Goal: Information Seeking & Learning: Check status

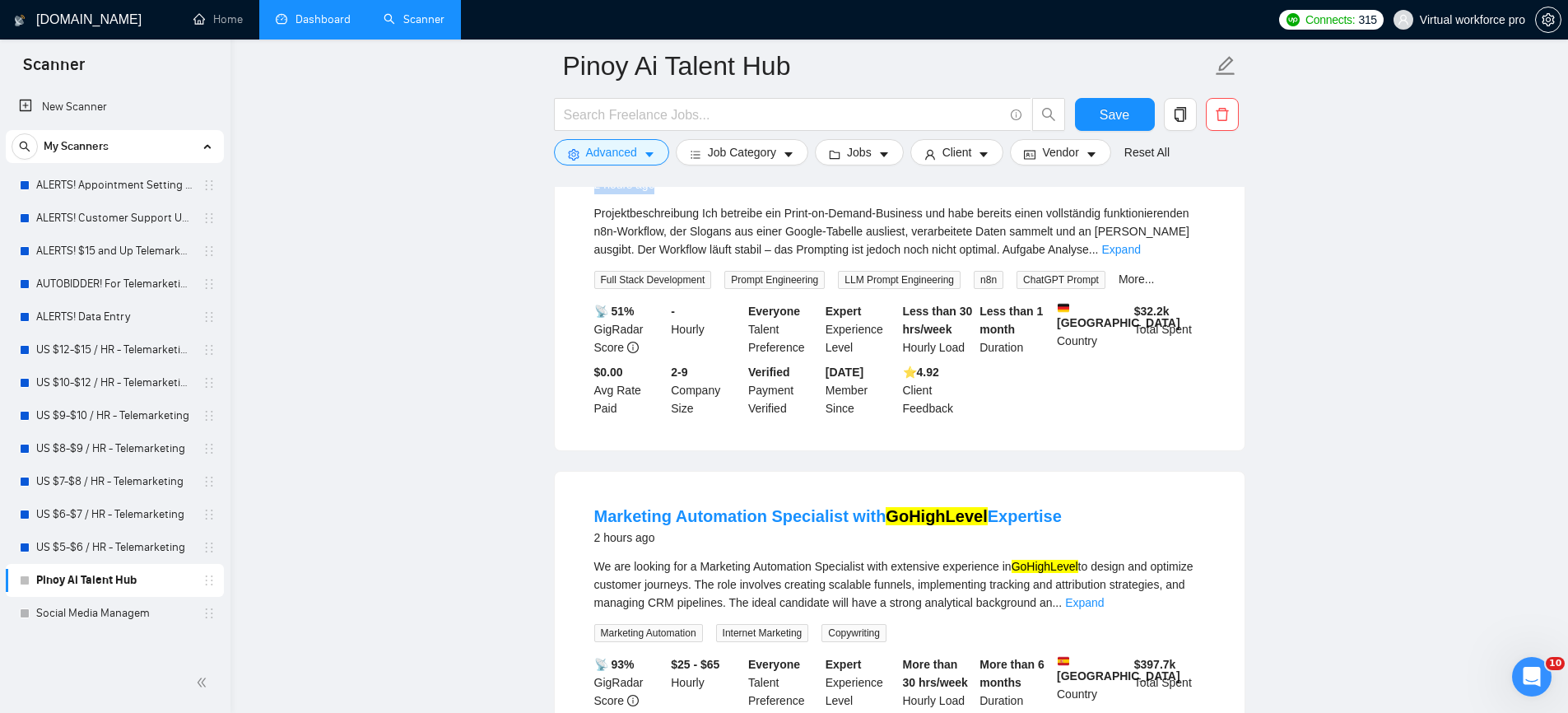
click at [342, 23] on link "Dashboard" at bounding box center [312, 19] width 75 height 14
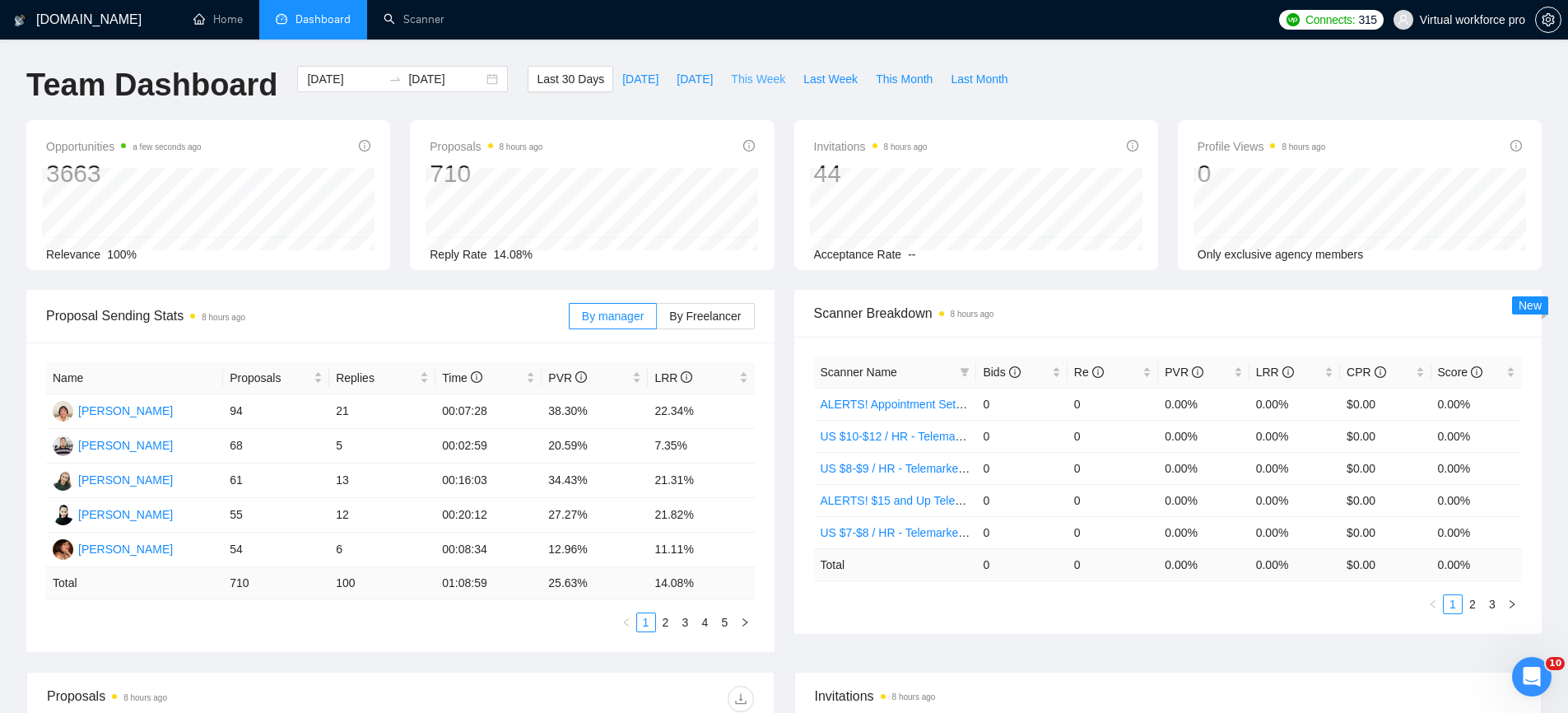
click at [760, 84] on span "This Week" at bounding box center [757, 79] width 54 height 18
type input "[DATE]"
click at [729, 620] on link "2" at bounding box center [724, 622] width 18 height 18
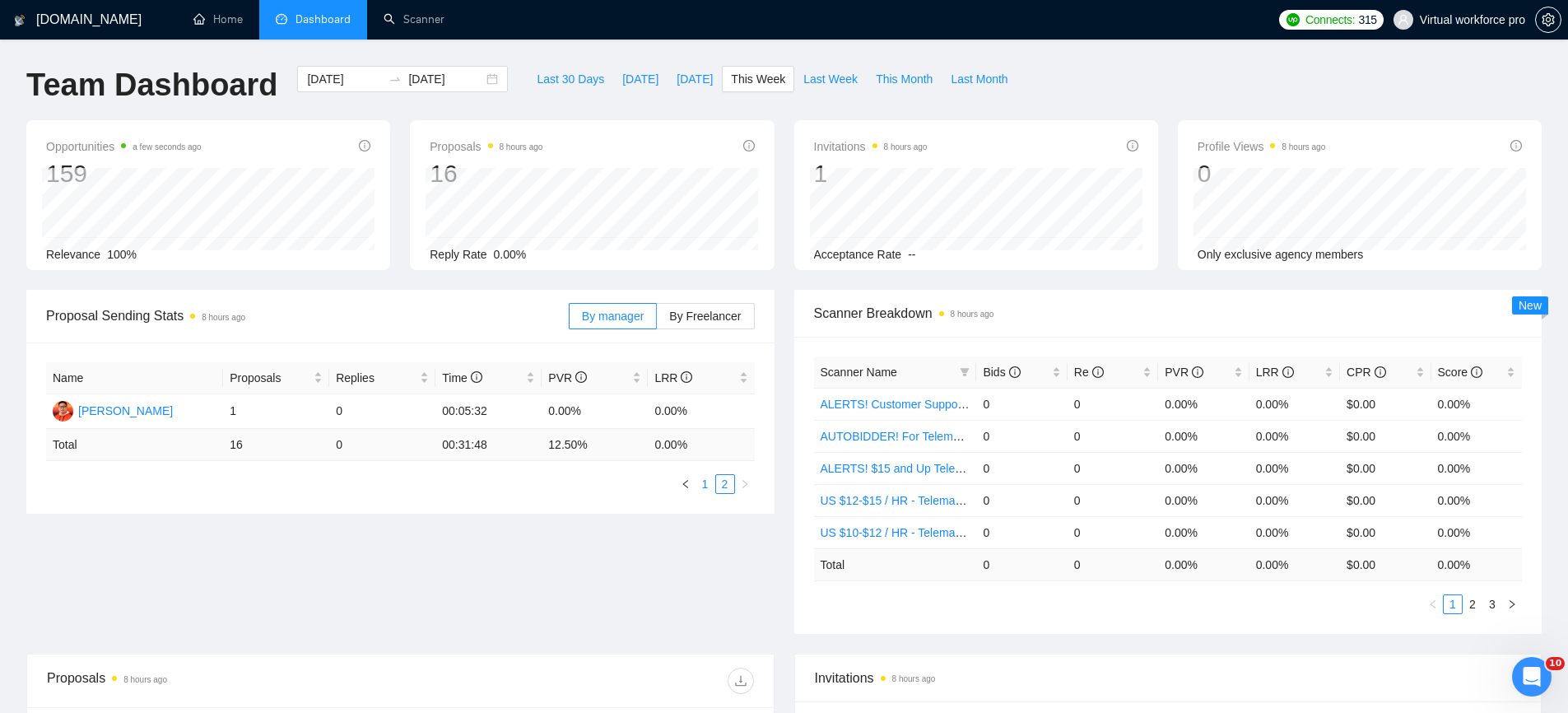
click at [704, 490] on link "1" at bounding box center [704, 484] width 18 height 18
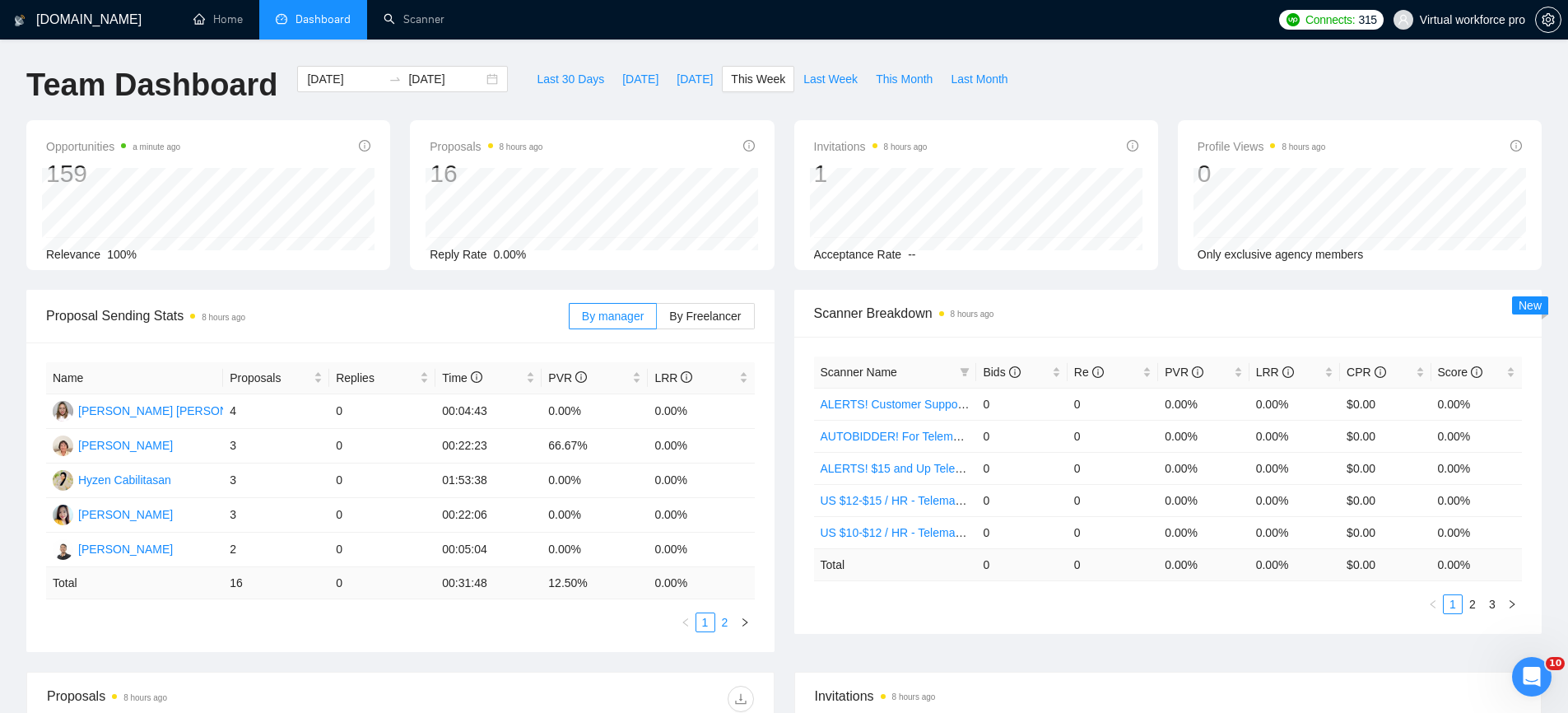
click at [722, 620] on link "2" at bounding box center [724, 622] width 18 height 18
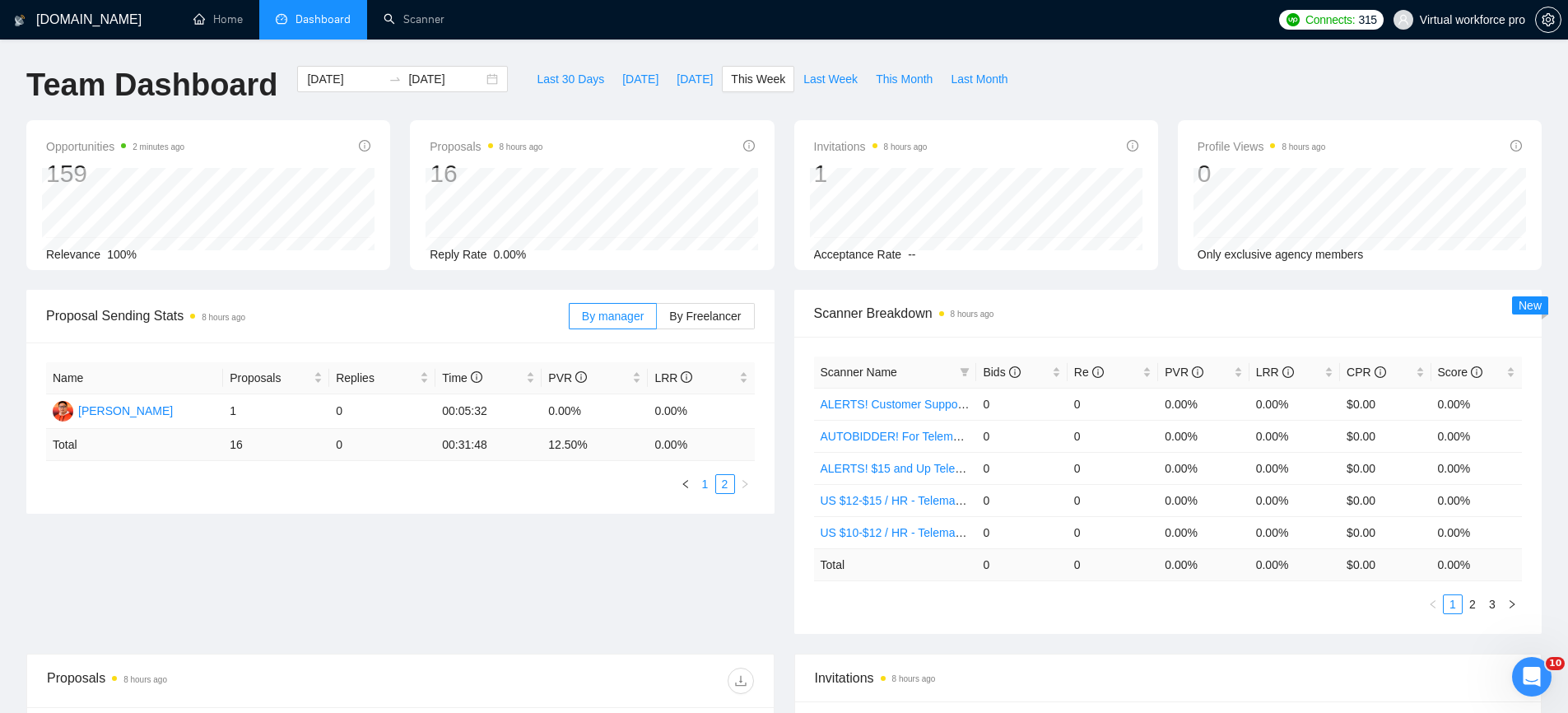
click at [702, 485] on link "1" at bounding box center [704, 484] width 18 height 18
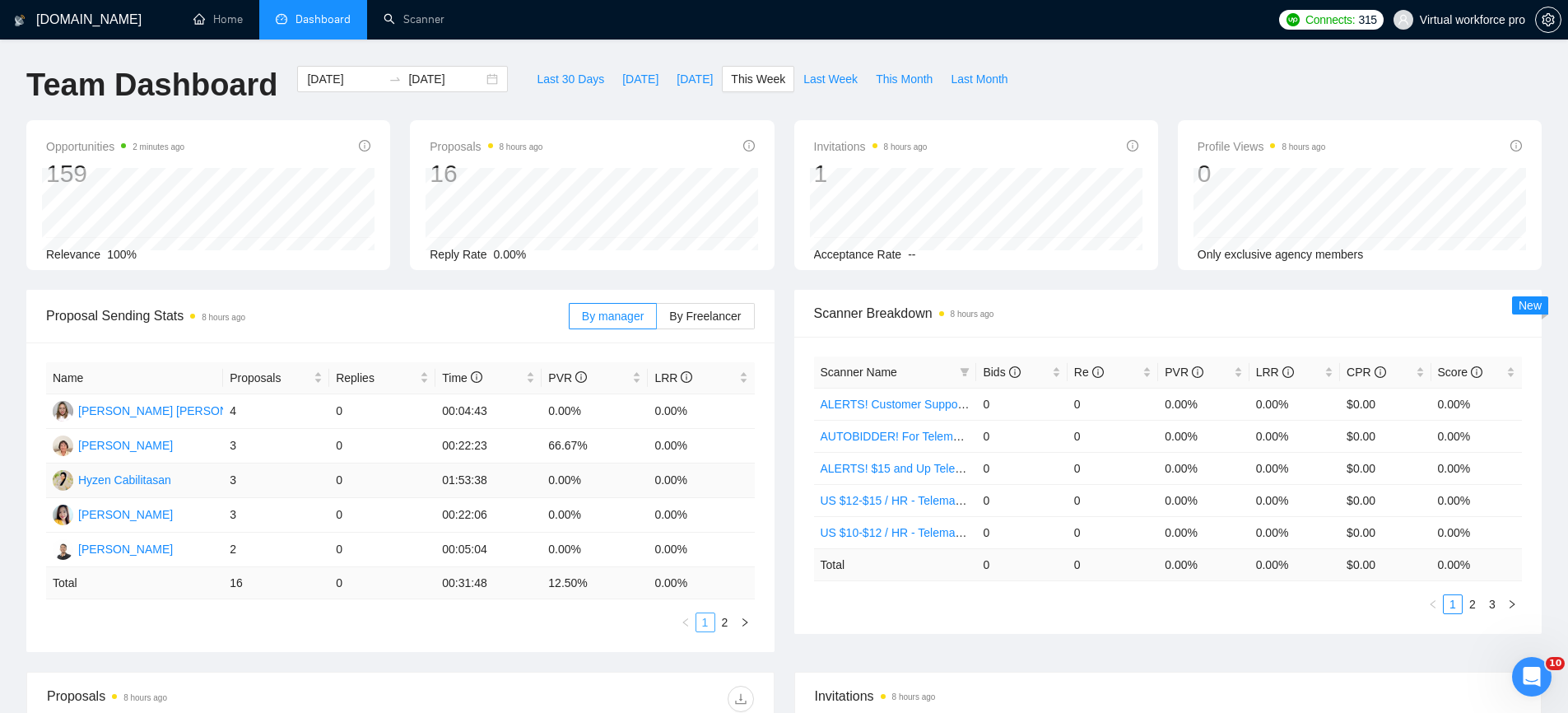
click at [702, 485] on td "0.00%" at bounding box center [701, 480] width 106 height 35
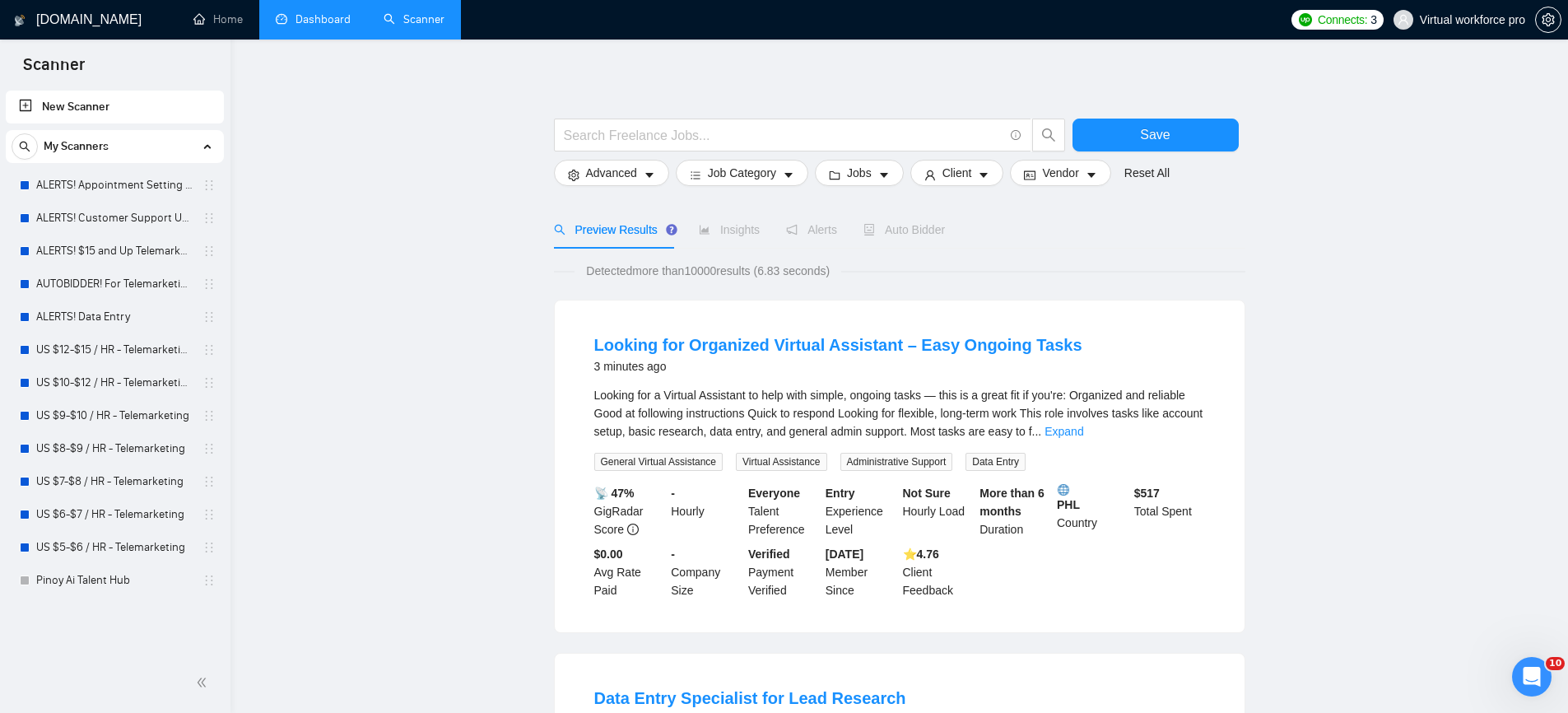
click at [324, 26] on link "Dashboard" at bounding box center [312, 19] width 75 height 14
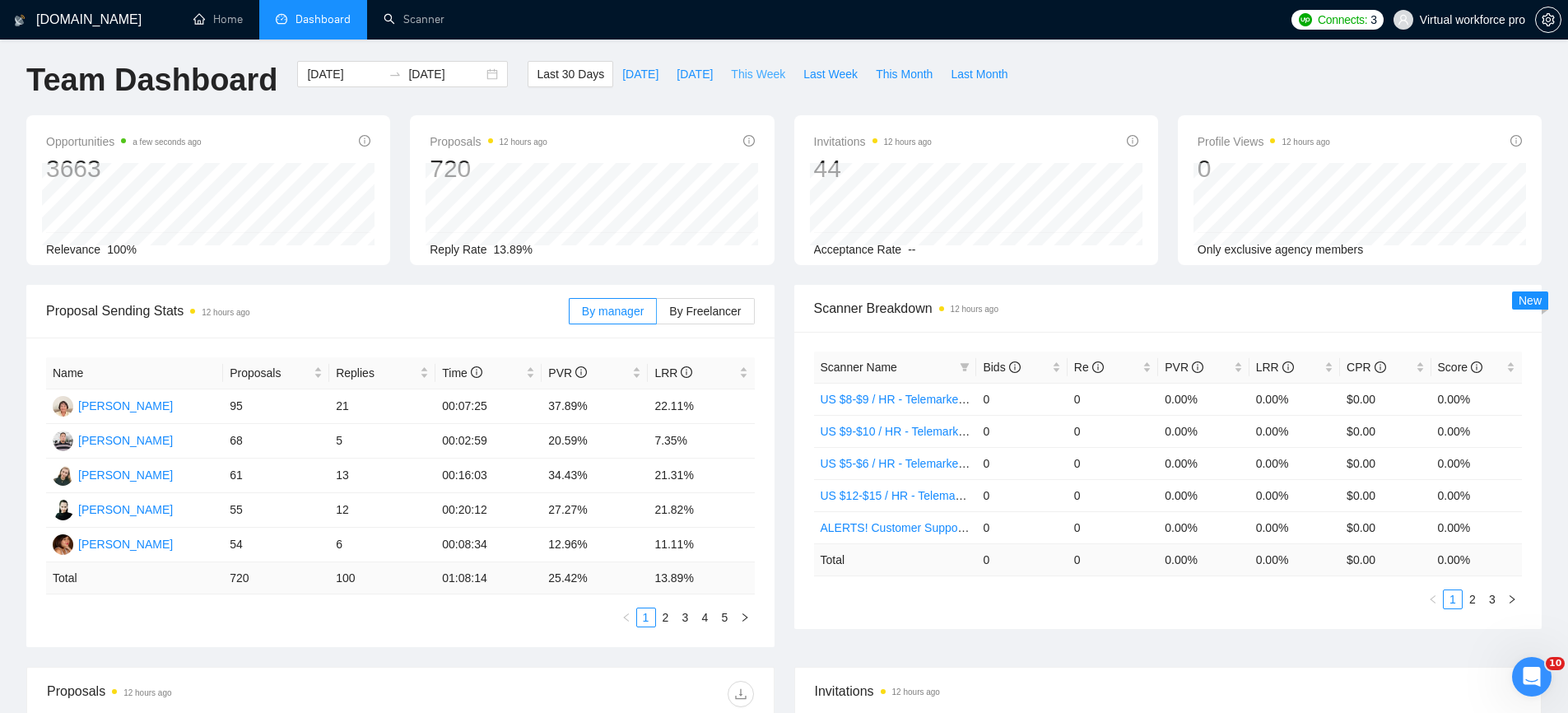
drag, startPoint x: 738, startPoint y: 79, endPoint x: 721, endPoint y: 110, distance: 35.4
click at [738, 78] on span "This Week" at bounding box center [757, 74] width 54 height 18
type input "[DATE]"
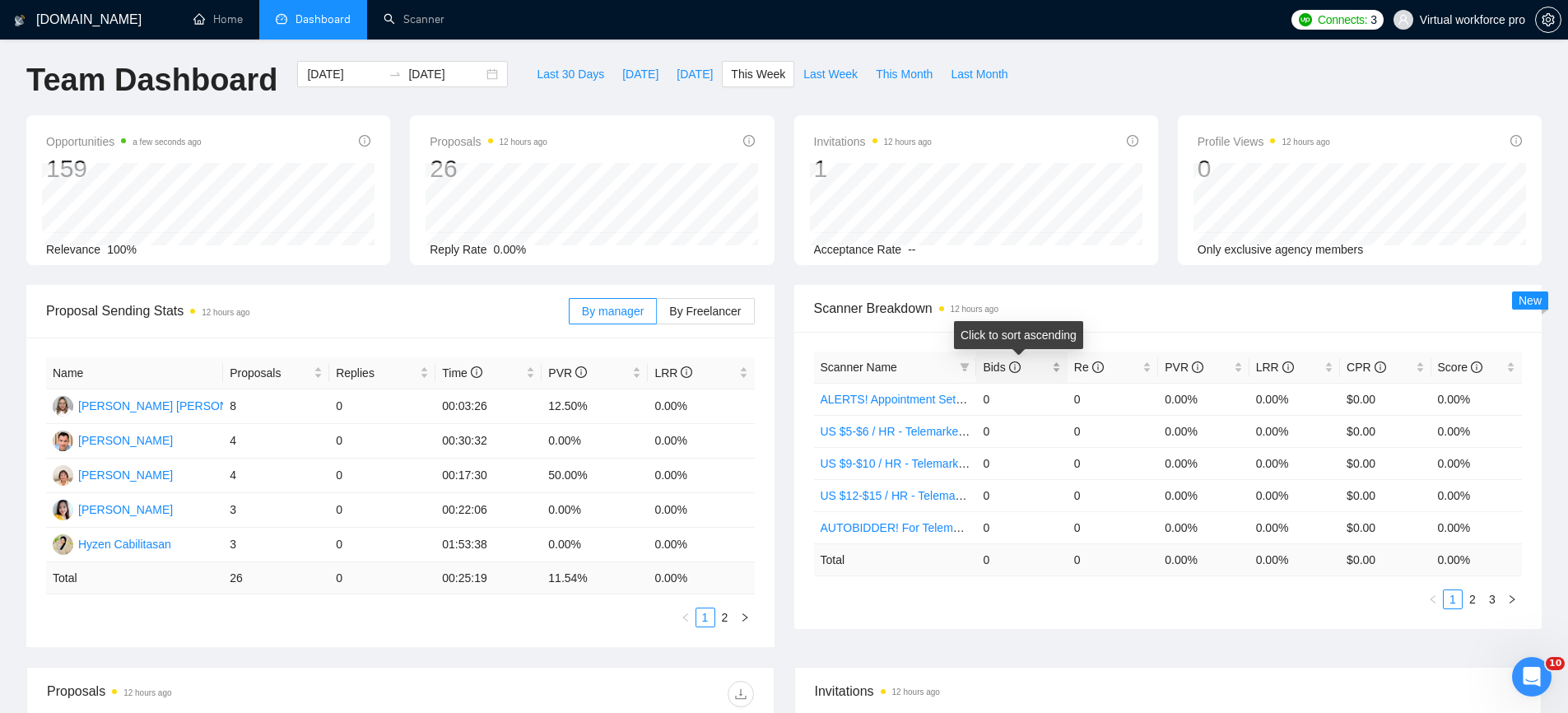
drag, startPoint x: 975, startPoint y: 366, endPoint x: 1061, endPoint y: 362, distance: 86.1
click at [1060, 362] on div "Bids" at bounding box center [1022, 366] width 78 height 18
